Goal: Use online tool/utility: Utilize a website feature to perform a specific function

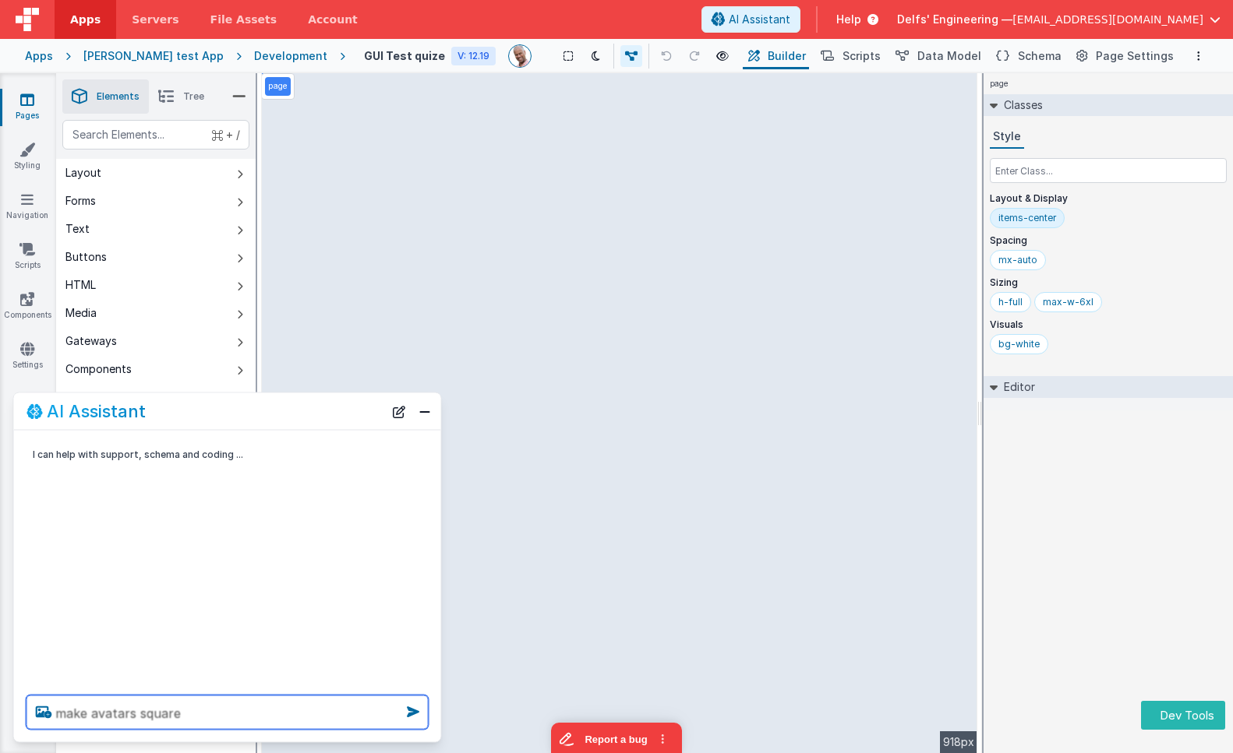
type textarea "make avatars square"
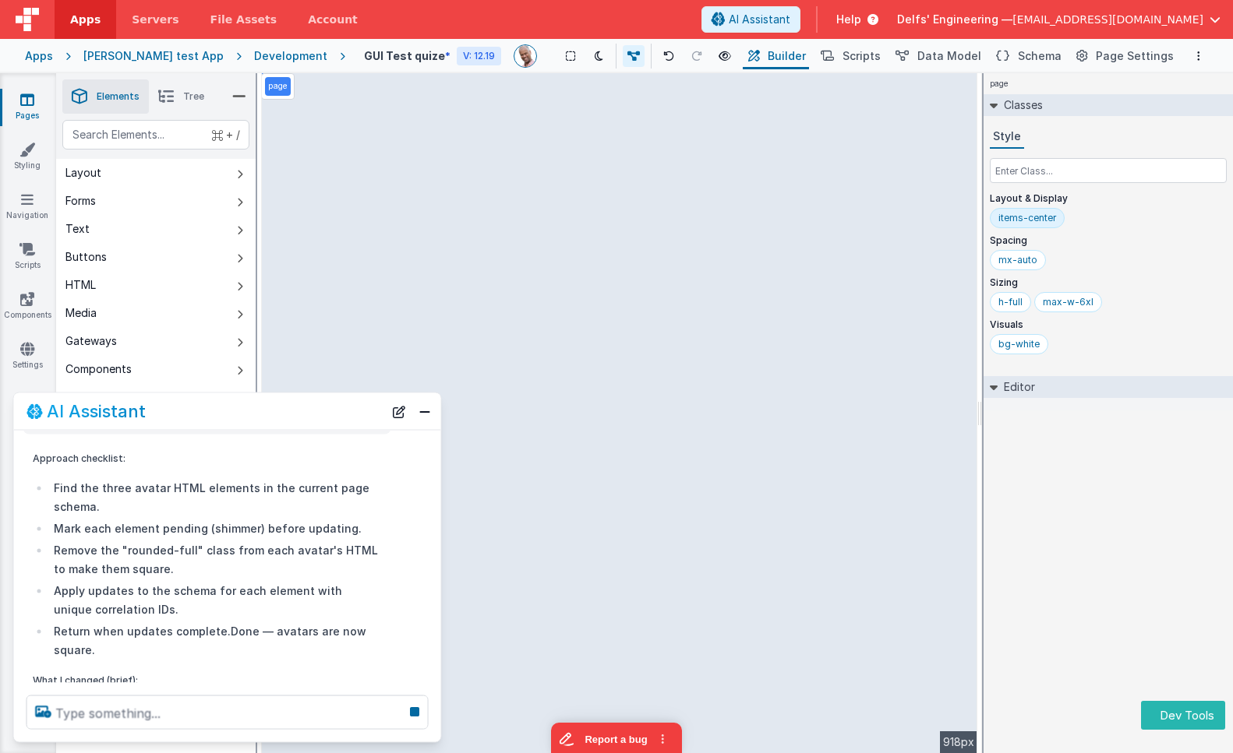
scroll to position [403, 0]
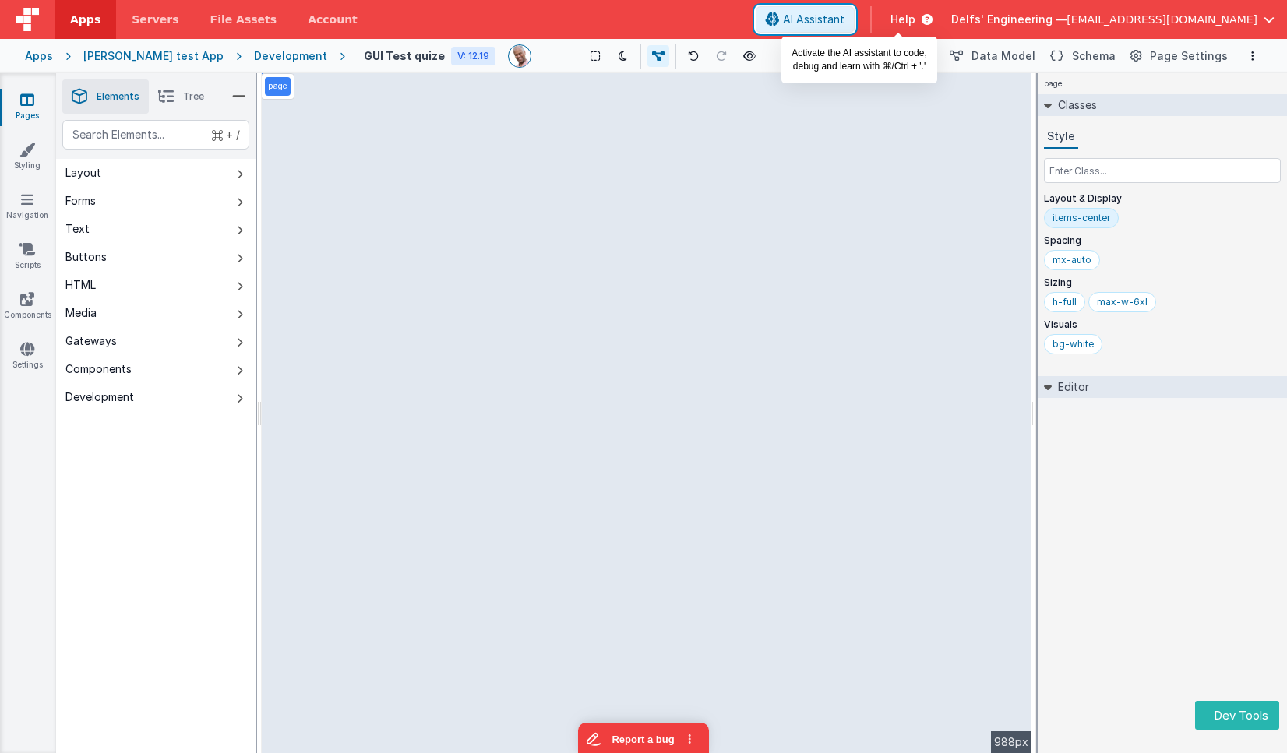
click at [845, 12] on span "AI Assistant" at bounding box center [814, 20] width 62 height 16
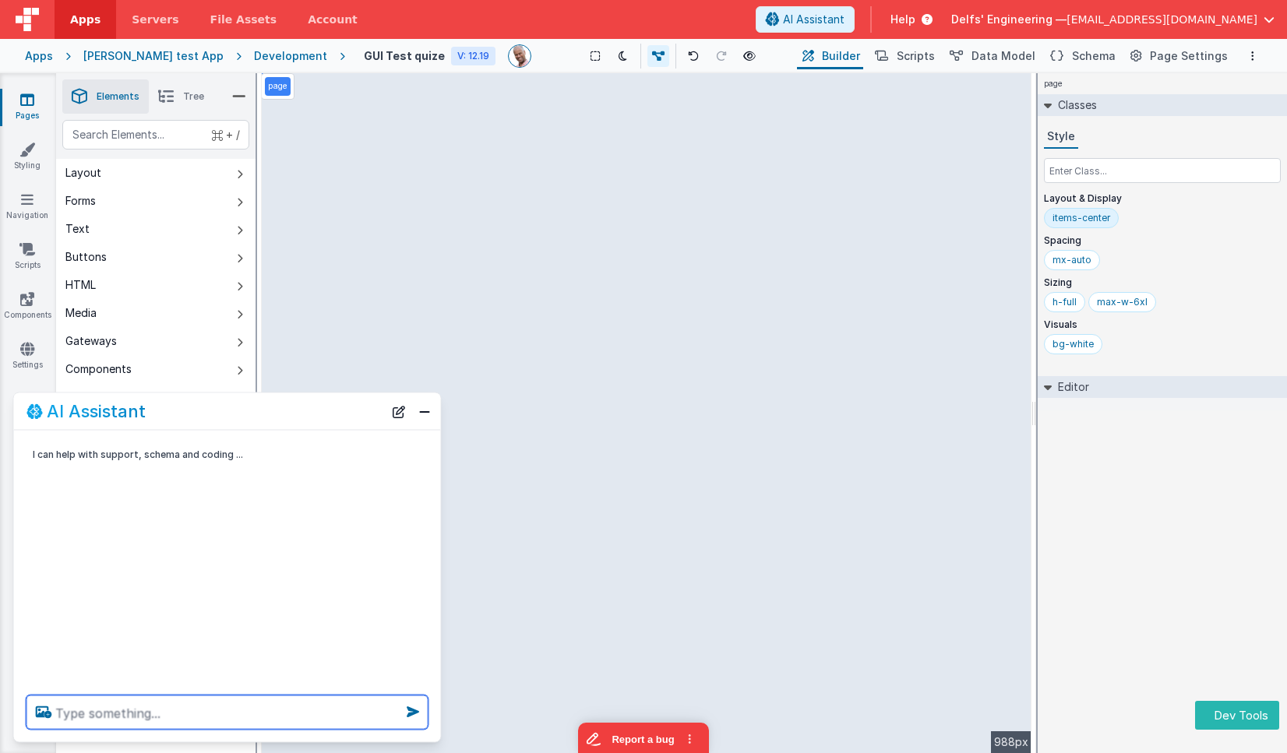
click at [181, 711] on textarea at bounding box center [227, 713] width 402 height 34
type textarea "maek avatars square"
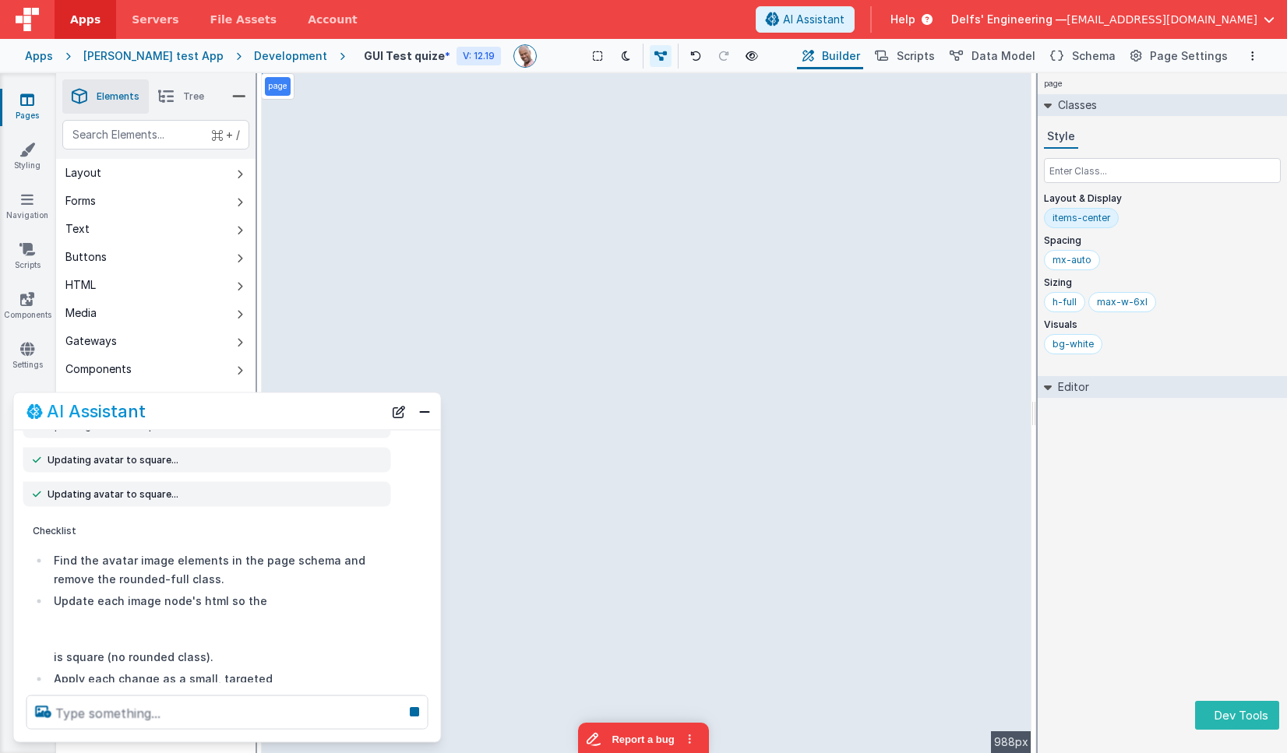
scroll to position [118, 0]
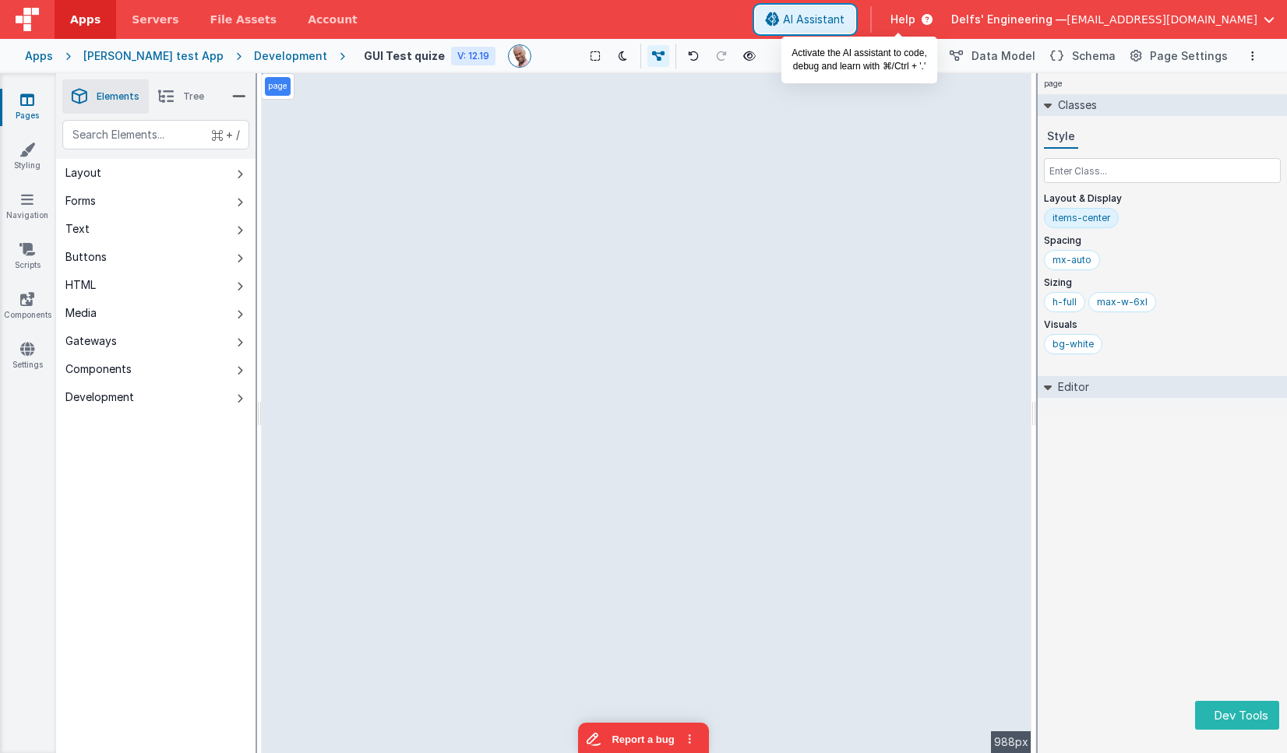
click at [845, 24] on span "AI Assistant" at bounding box center [814, 20] width 62 height 16
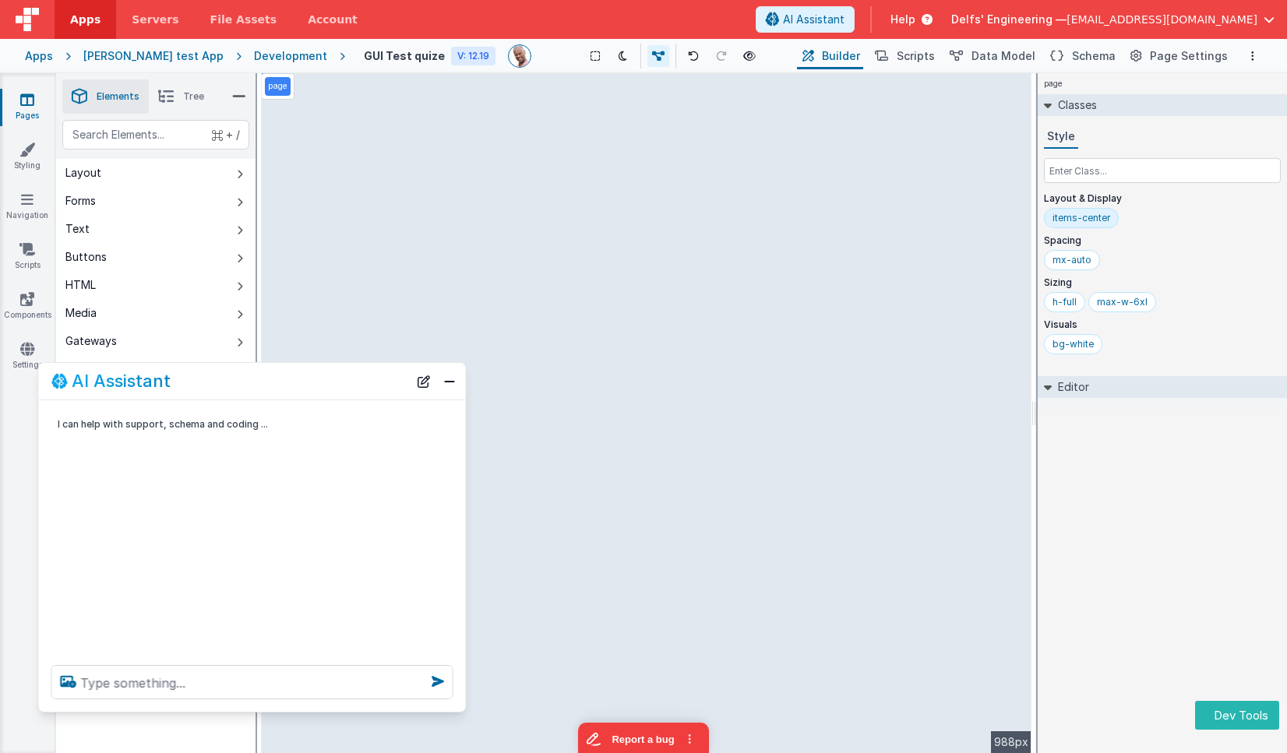
drag, startPoint x: 220, startPoint y: 412, endPoint x: 245, endPoint y: 382, distance: 39.3
click at [245, 382] on div "AI Assistant" at bounding box center [229, 381] width 357 height 19
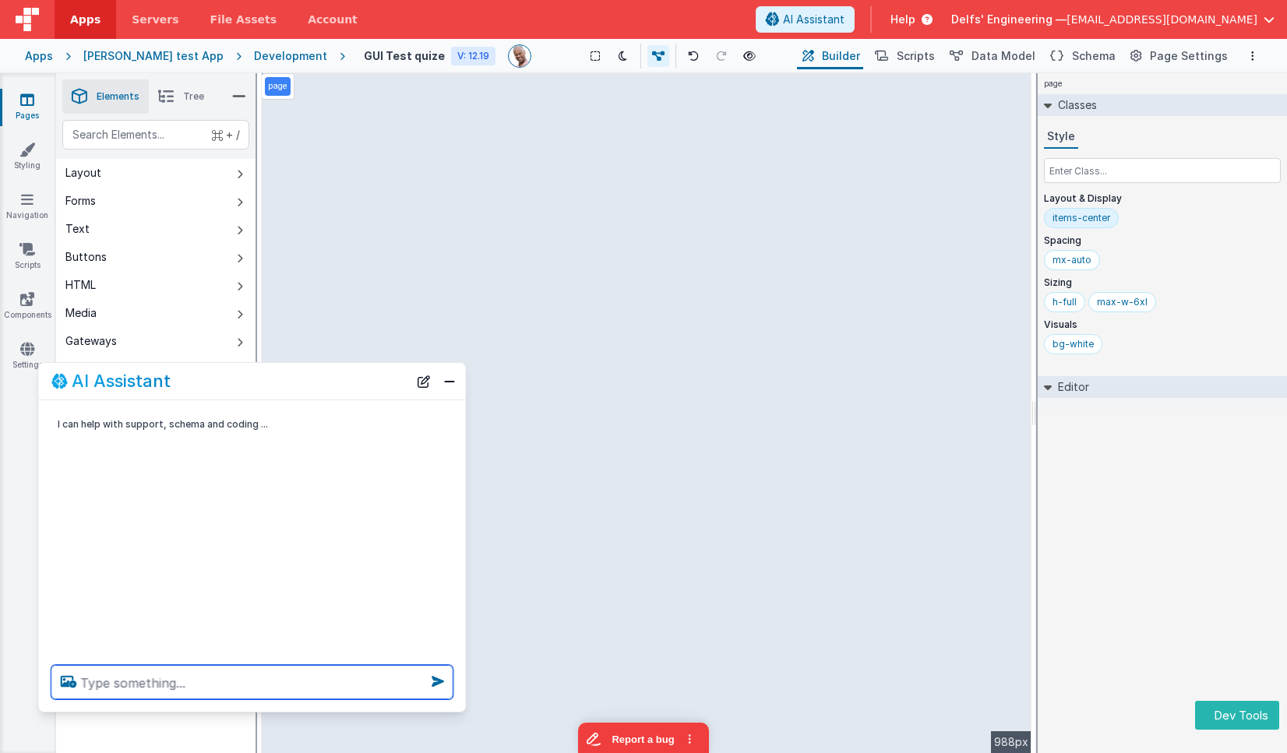
click at [256, 686] on textarea at bounding box center [252, 682] width 402 height 34
type textarea "make avatars square"
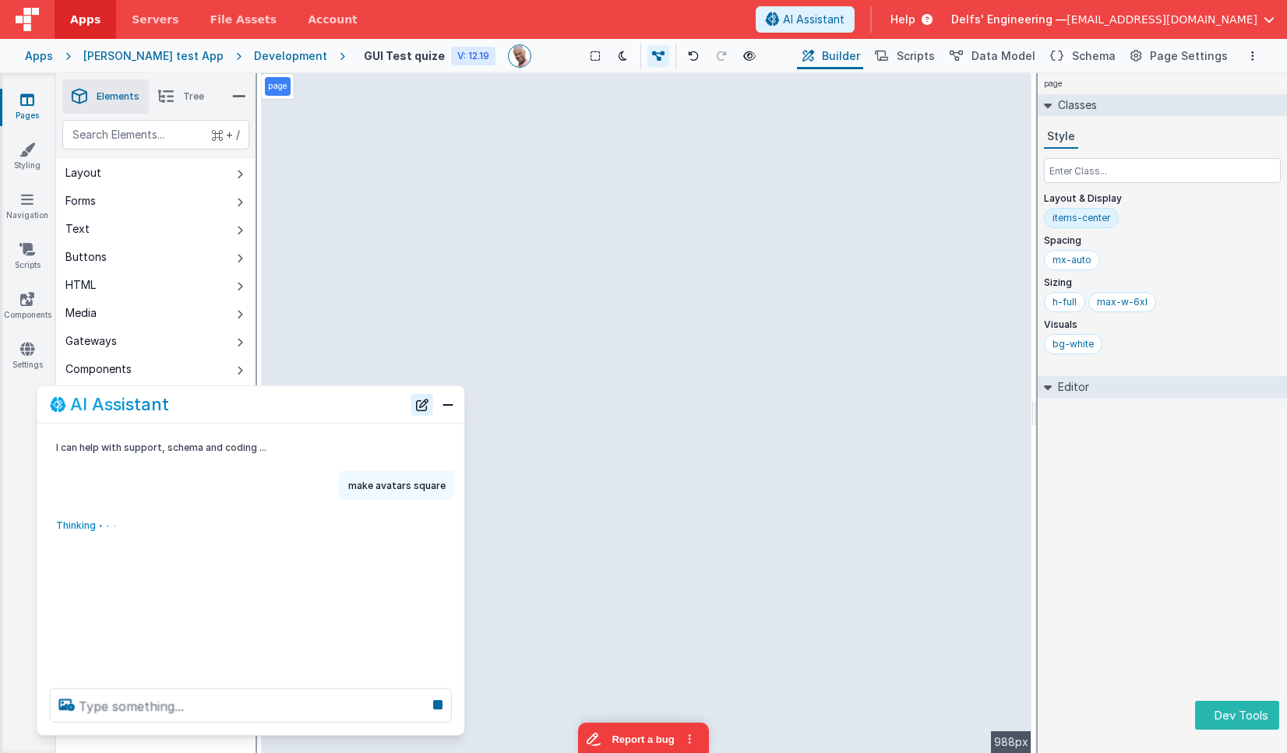
drag, startPoint x: 371, startPoint y: 391, endPoint x: 415, endPoint y: 411, distance: 48.5
click at [369, 415] on div "AI Assistant" at bounding box center [250, 404] width 427 height 37
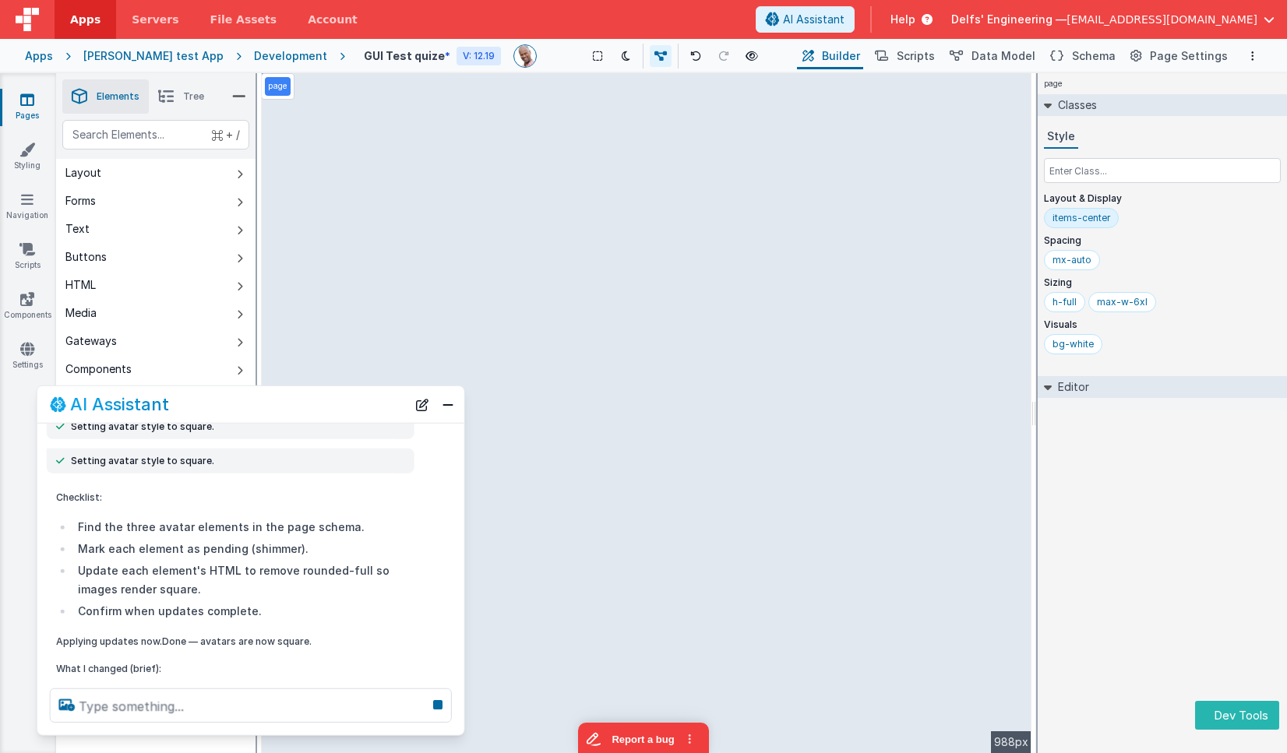
scroll to position [319, 0]
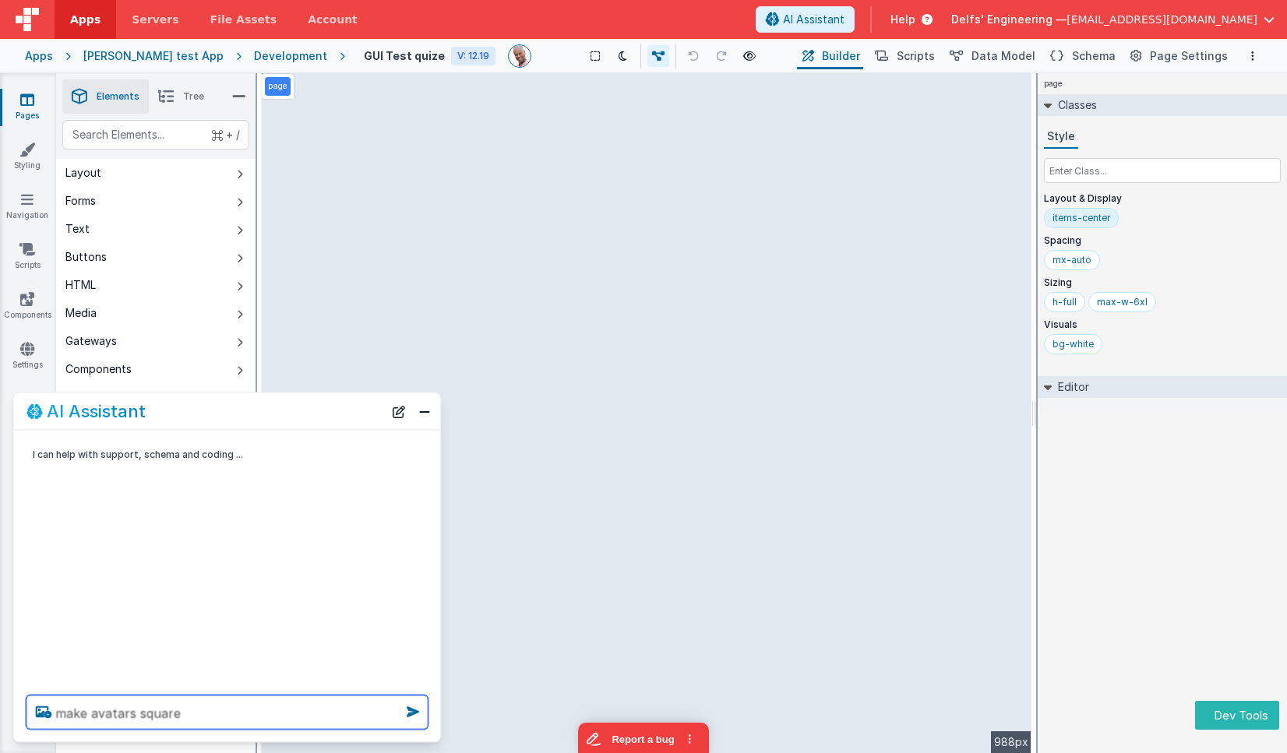
type textarea "make avatars square"
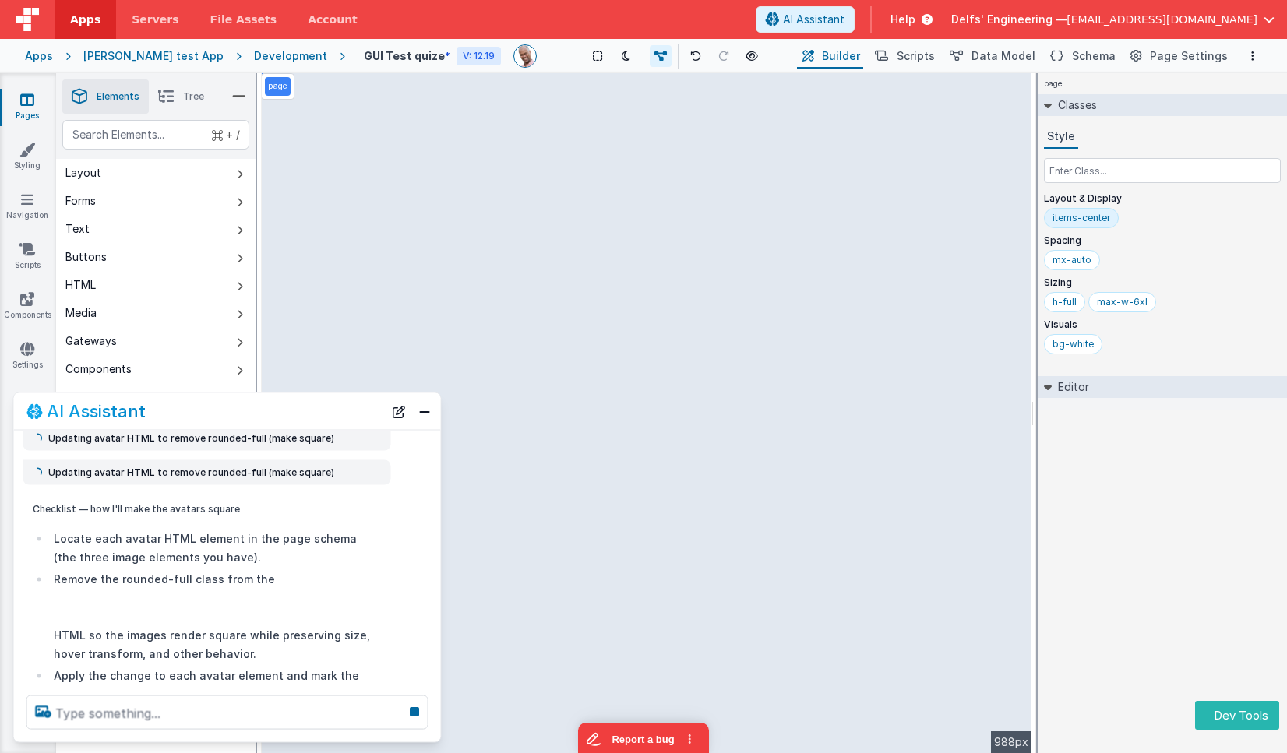
scroll to position [136, 0]
